Goal: Transaction & Acquisition: Purchase product/service

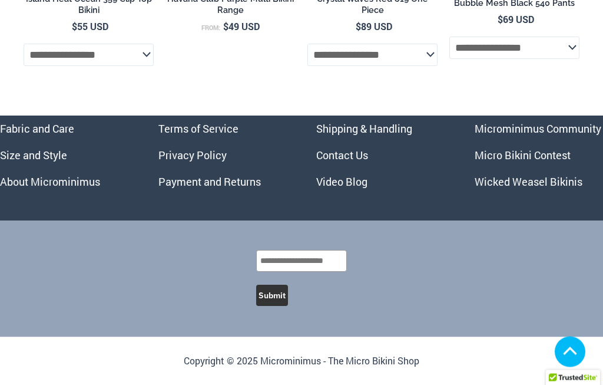
scroll to position [2993, 0]
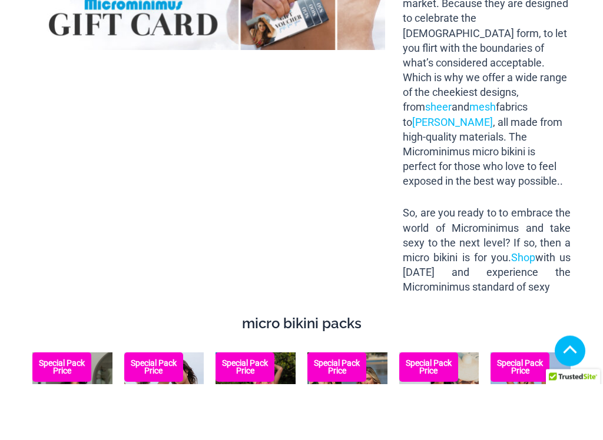
scroll to position [1184, 0]
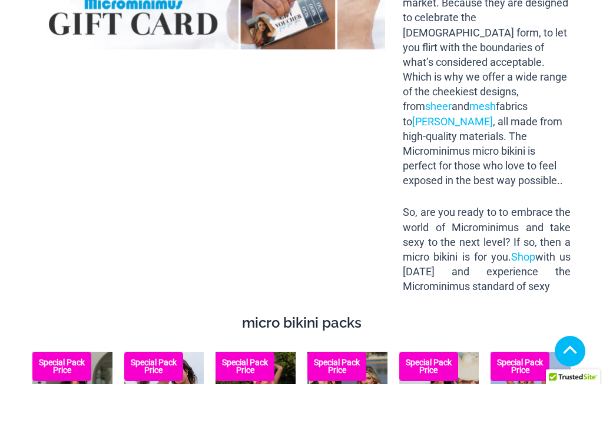
click at [495, 35] on link "micro bikinis" at bounding box center [490, 29] width 58 height 12
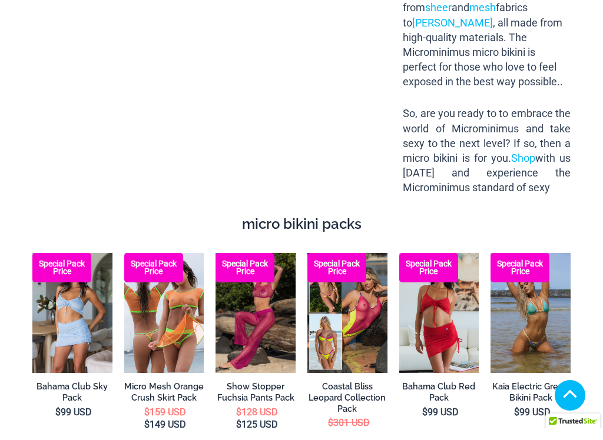
scroll to position [1340, 0]
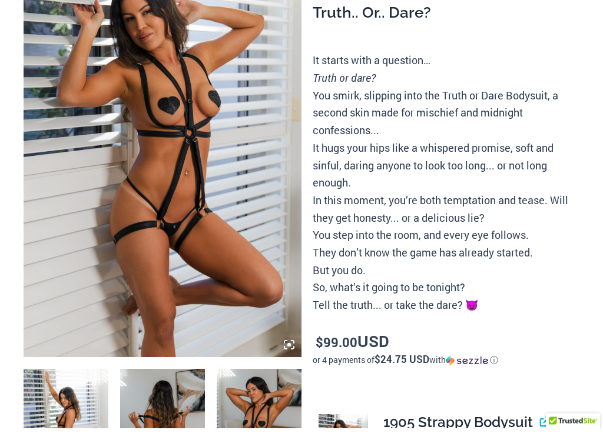
scroll to position [158, 0]
